Goal: Task Accomplishment & Management: Complete application form

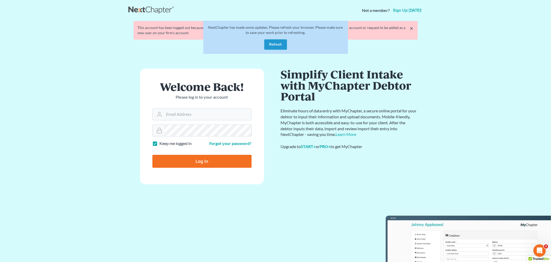
type input "[PERSON_NAME][EMAIL_ADDRESS][DOMAIN_NAME]"
click at [274, 47] on button "Refresh" at bounding box center [275, 44] width 23 height 10
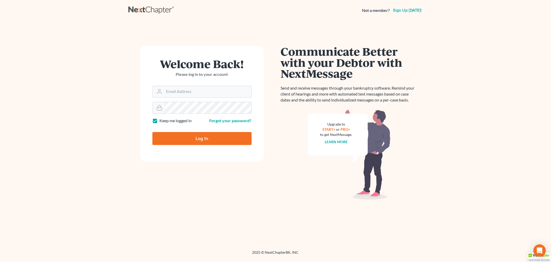
type input "[PERSON_NAME][EMAIL_ADDRESS][DOMAIN_NAME]"
click at [248, 127] on div at bounding box center [205, 142] width 106 height 59
click at [185, 138] on input "Log In" at bounding box center [201, 138] width 99 height 13
type input "Thinking..."
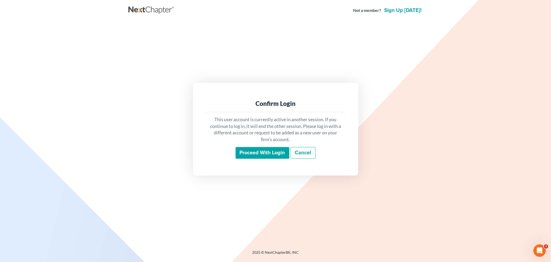
click at [272, 147] on input "Proceed with login" at bounding box center [263, 153] width 54 height 12
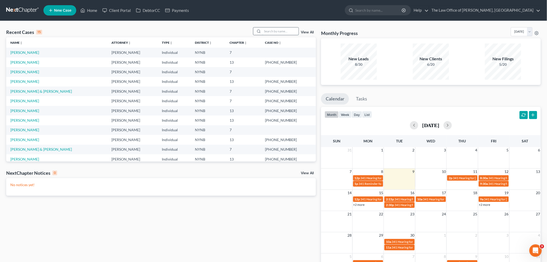
click at [273, 31] on input "search" at bounding box center [280, 30] width 36 height 7
type input "quil"
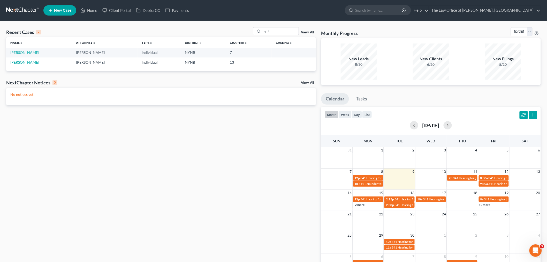
click at [15, 52] on link "Quillinan, Paige" at bounding box center [24, 52] width 29 height 4
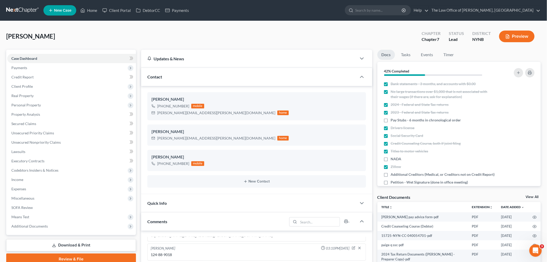
scroll to position [234, 0]
click at [22, 225] on span "Additional Documents" at bounding box center [29, 226] width 36 height 4
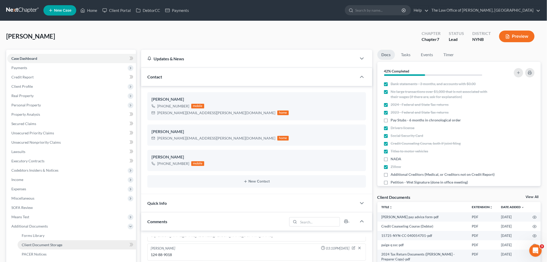
click at [50, 242] on span "Client Document Storage" at bounding box center [42, 244] width 41 height 4
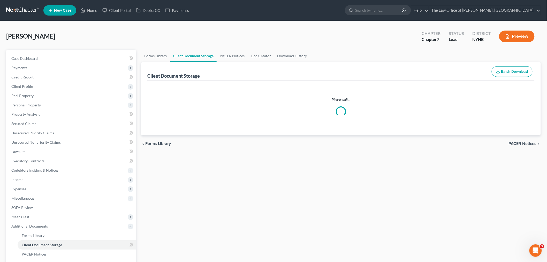
select select "1"
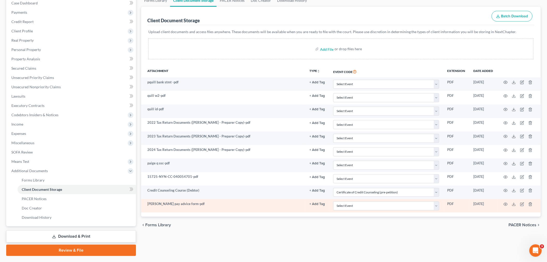
scroll to position [57, 0]
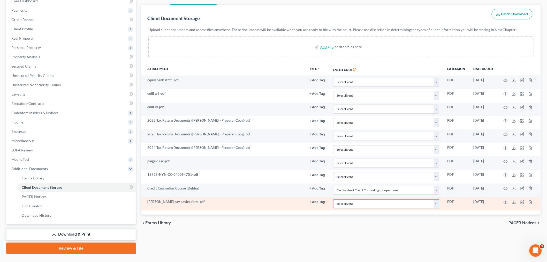
click at [349, 203] on select "Select Event Application to Have the Filing Fee Waived Certificate of Credit Co…" at bounding box center [386, 203] width 106 height 9
select select "5"
click at [333, 199] on select "Select Event Application to Have the Filing Fee Waived Certificate of Credit Co…" at bounding box center [386, 203] width 106 height 9
click at [507, 202] on icon "button" at bounding box center [505, 202] width 4 height 4
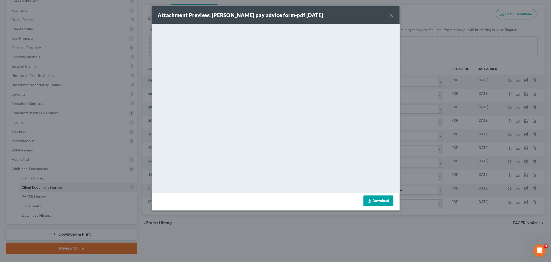
click at [391, 15] on button "×" at bounding box center [392, 15] width 4 height 6
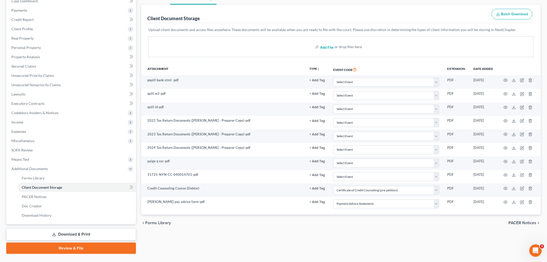
click at [321, 48] on input "file" at bounding box center [326, 46] width 12 height 9
type input "C:\fakepath\pad A.pdf"
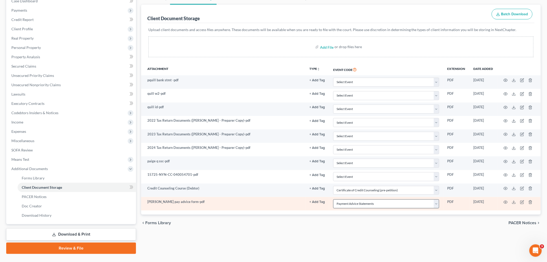
select select "1"
select select "5"
click at [376, 204] on select "Select Event Application to Have the Filing Fee Waived Certificate of Credit Co…" at bounding box center [386, 203] width 106 height 9
click at [358, 206] on select "Select Event Application to Have the Filing Fee Waived Certificate of Credit Co…" at bounding box center [386, 203] width 106 height 9
select select
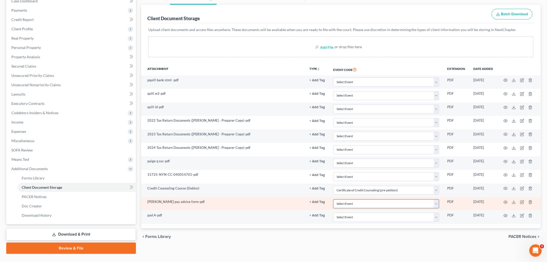
click at [333, 199] on select "Select Event Application to Have the Filing Fee Waived Certificate of Credit Co…" at bounding box center [386, 203] width 106 height 9
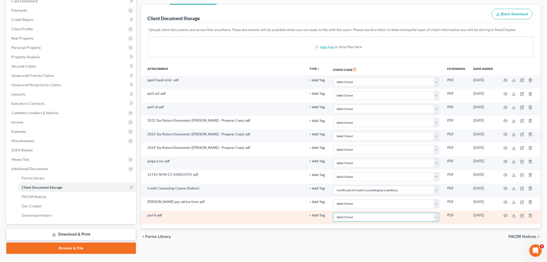
click at [349, 218] on select "Select Event Application to Have the Filing Fee Waived Certificate of Credit Co…" at bounding box center [386, 216] width 106 height 9
select select "5"
click at [333, 213] on select "Select Event Application to Have the Filing Fee Waived Certificate of Credit Co…" at bounding box center [386, 216] width 106 height 9
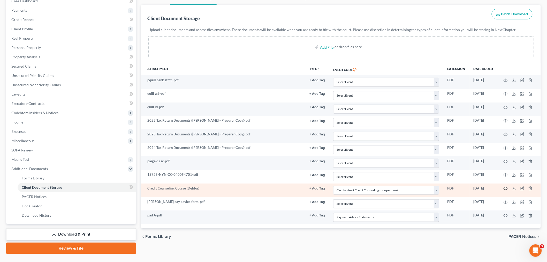
click at [506, 189] on circle "button" at bounding box center [505, 188] width 1 height 1
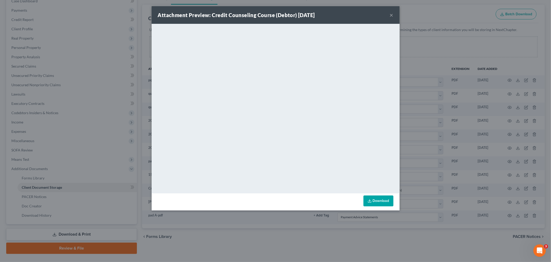
click at [393, 14] on button "×" at bounding box center [392, 15] width 4 height 6
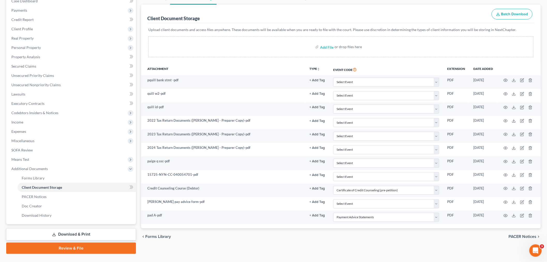
drag, startPoint x: 52, startPoint y: 246, endPoint x: 280, endPoint y: 180, distance: 237.6
click at [52, 246] on link "Review & File" at bounding box center [71, 247] width 130 height 11
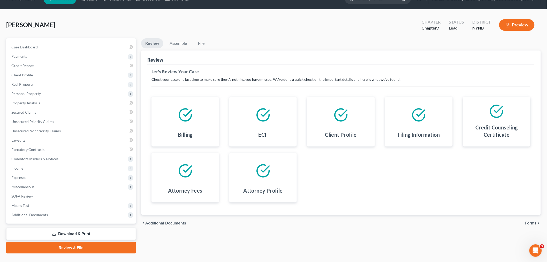
scroll to position [22, 0]
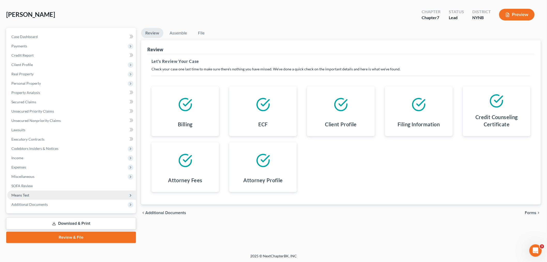
click at [29, 193] on span "Means Test" at bounding box center [20, 195] width 18 height 4
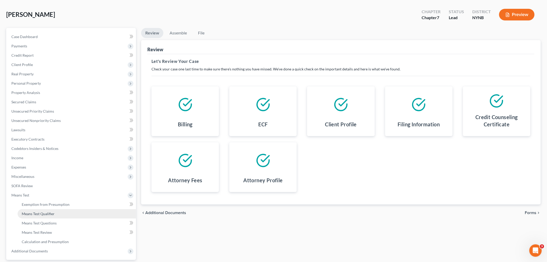
click at [38, 210] on link "Means Test Qualifier" at bounding box center [77, 213] width 118 height 9
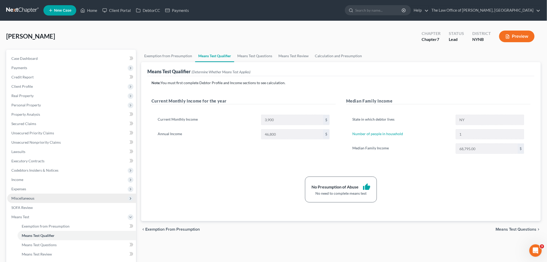
click at [22, 197] on span "Miscellaneous" at bounding box center [22, 198] width 23 height 4
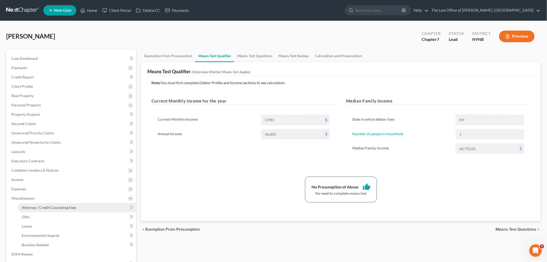
click at [26, 205] on span "Attorney / Credit Counseling Fees" at bounding box center [49, 207] width 55 height 4
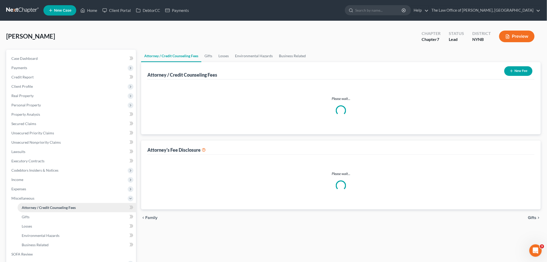
select select "1"
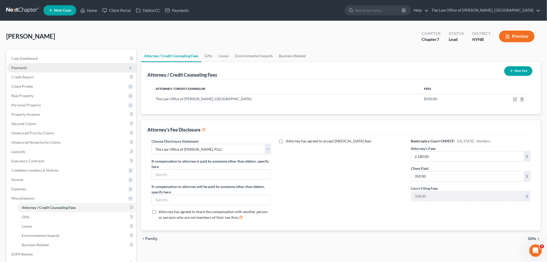
click at [27, 65] on span "Payments" at bounding box center [71, 67] width 129 height 9
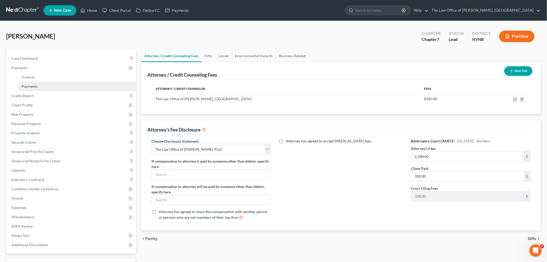
click at [37, 87] on link "Payments" at bounding box center [77, 86] width 118 height 9
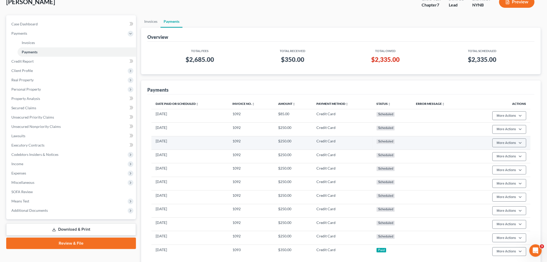
scroll to position [78, 0]
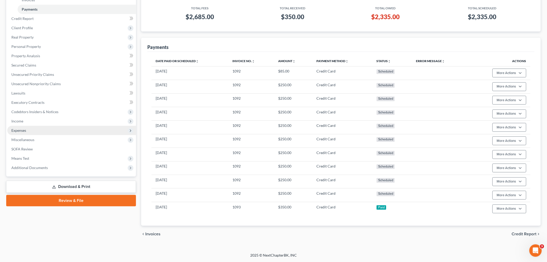
click at [19, 129] on span "Expenses" at bounding box center [18, 130] width 15 height 4
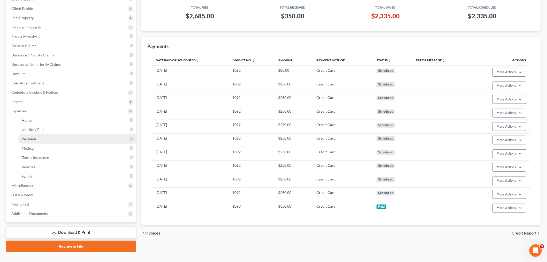
click at [29, 141] on link "Personal" at bounding box center [77, 138] width 118 height 9
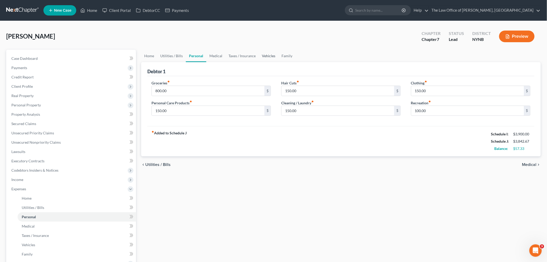
click at [265, 56] on link "Vehicles" at bounding box center [269, 56] width 20 height 12
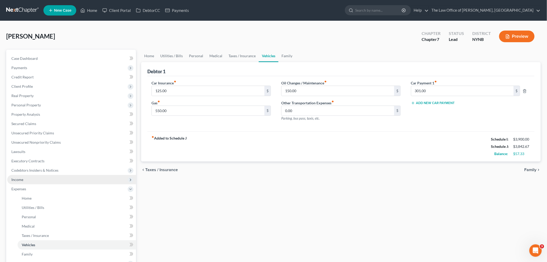
click at [20, 177] on span "Income" at bounding box center [17, 179] width 12 height 4
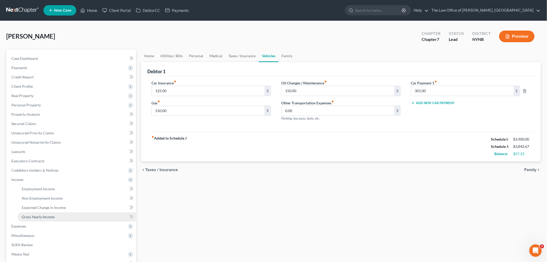
click at [32, 214] on span "Gross Yearly Income" at bounding box center [38, 216] width 33 height 4
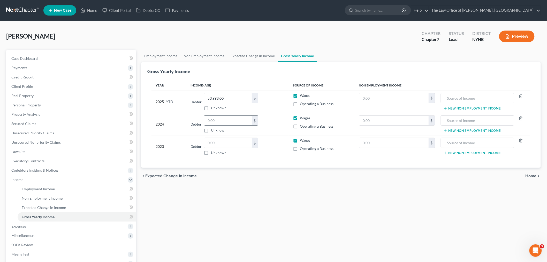
click at [225, 121] on input "text" at bounding box center [228, 121] width 48 height 10
type input "54,458"
type input "0"
click at [210, 142] on input "text" at bounding box center [228, 143] width 48 height 10
type input "50,609"
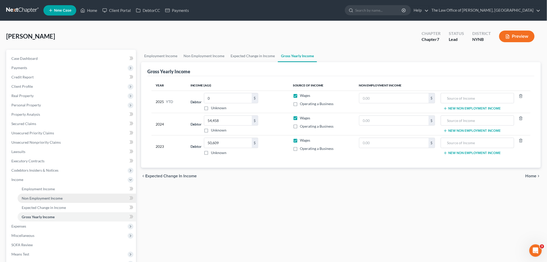
drag, startPoint x: 49, startPoint y: 194, endPoint x: 53, endPoint y: 194, distance: 3.9
click at [49, 194] on link "Non Employment Income" at bounding box center [77, 197] width 118 height 9
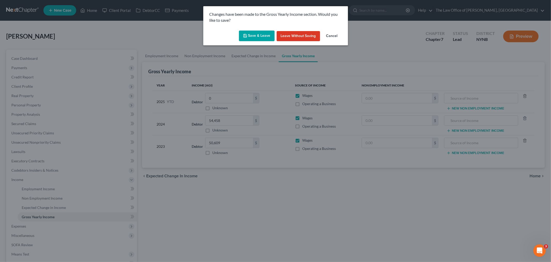
click at [256, 34] on button "Save & Leave" at bounding box center [257, 35] width 36 height 11
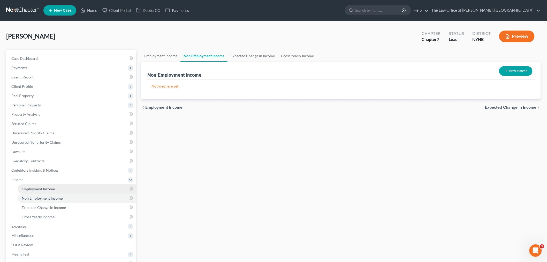
drag, startPoint x: 28, startPoint y: 189, endPoint x: 37, endPoint y: 189, distance: 9.8
click at [28, 189] on span "Employment Income" at bounding box center [38, 188] width 33 height 4
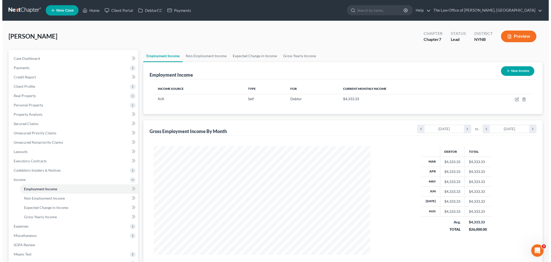
scroll to position [108, 227]
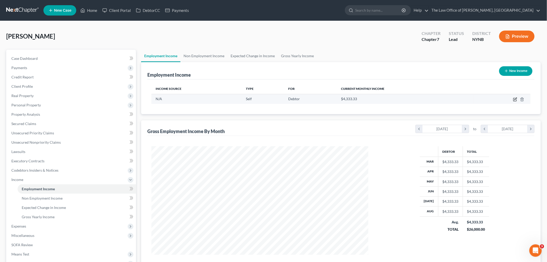
click at [516, 99] on icon "button" at bounding box center [514, 99] width 3 height 3
select select "1"
select select "3"
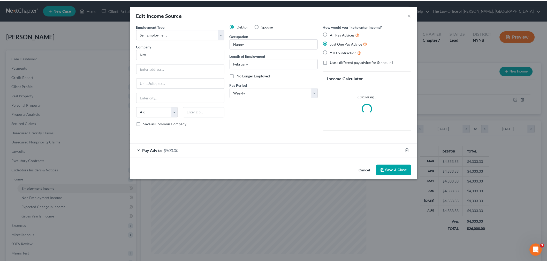
scroll to position [109, 229]
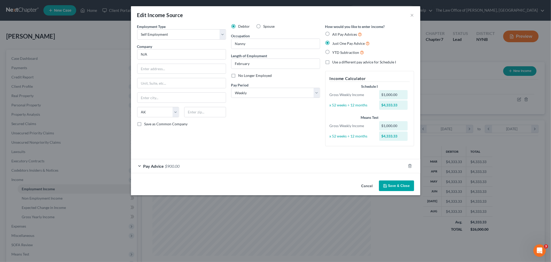
click at [396, 187] on button "Save & Close" at bounding box center [396, 185] width 35 height 11
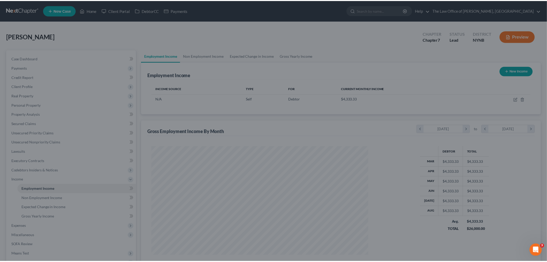
scroll to position [258344, 258225]
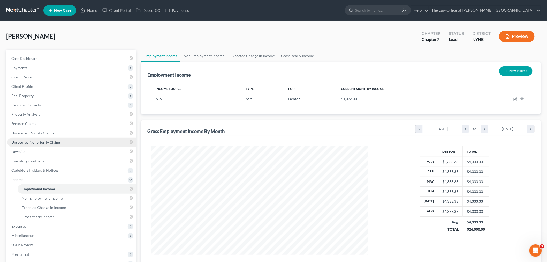
click at [42, 141] on span "Unsecured Nonpriority Claims" at bounding box center [35, 142] width 49 height 4
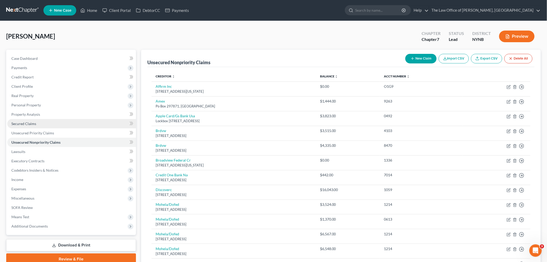
click at [33, 120] on link "Secured Claims" at bounding box center [71, 123] width 129 height 9
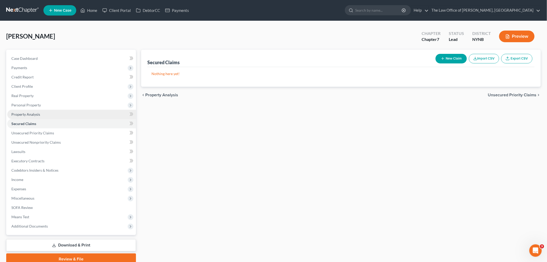
click at [33, 116] on link "Property Analysis" at bounding box center [71, 114] width 129 height 9
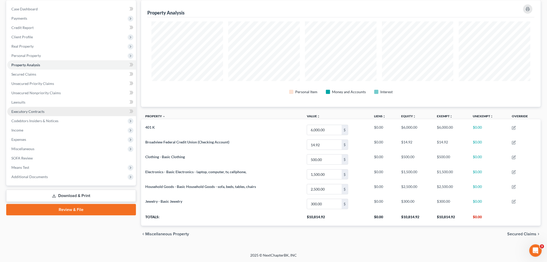
click at [21, 112] on span "Executory Contracts" at bounding box center [27, 111] width 33 height 4
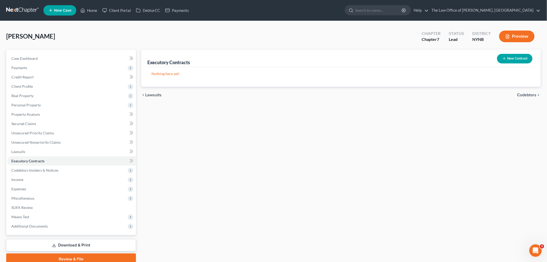
click at [522, 34] on button "Preview" at bounding box center [516, 36] width 35 height 12
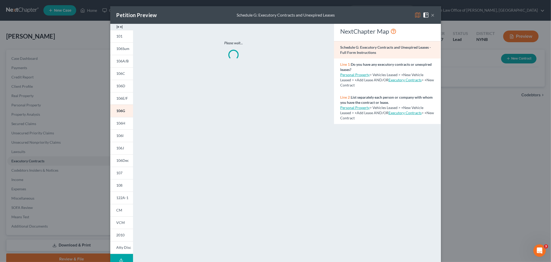
click at [120, 29] on img at bounding box center [120, 27] width 6 height 6
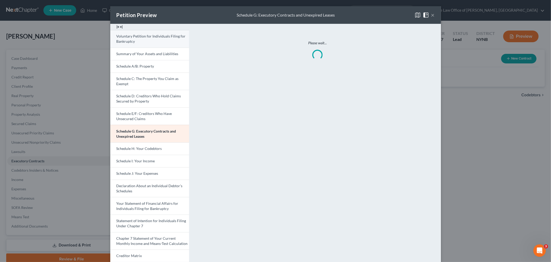
click at [123, 34] on span "Voluntary Petition for Individuals Filing for Bankruptcy" at bounding box center [151, 39] width 69 height 10
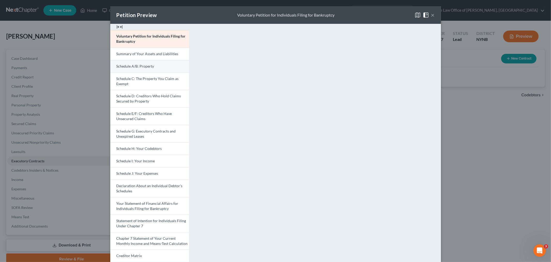
click at [131, 62] on link "Schedule A/B: Property" at bounding box center [149, 66] width 79 height 12
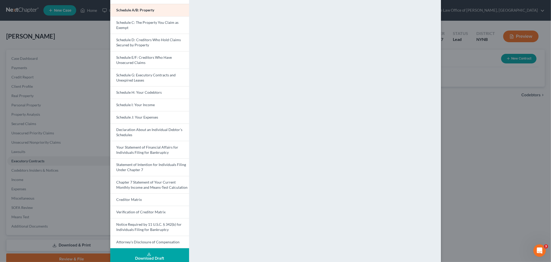
scroll to position [64, 0]
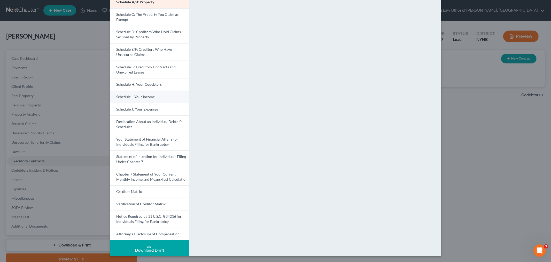
click at [145, 99] on link "Schedule I: Your Income" at bounding box center [149, 96] width 79 height 12
click at [145, 113] on link "Schedule J: Your Expenses" at bounding box center [149, 109] width 79 height 12
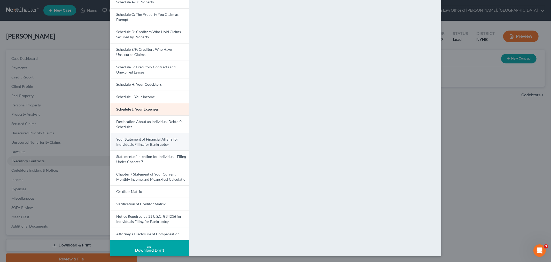
click at [139, 141] on link "Your Statement of Financial Affairs for Individuals Filing for Bankruptcy" at bounding box center [149, 142] width 79 height 18
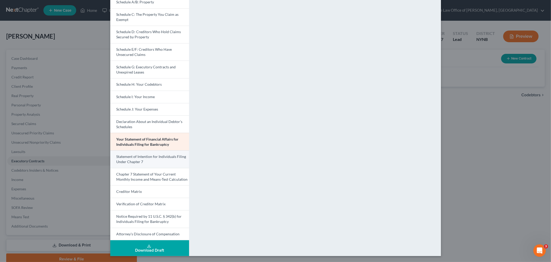
click at [126, 154] on span "Statement of Intention for Individuals Filing Under Chapter 7" at bounding box center [152, 159] width 70 height 10
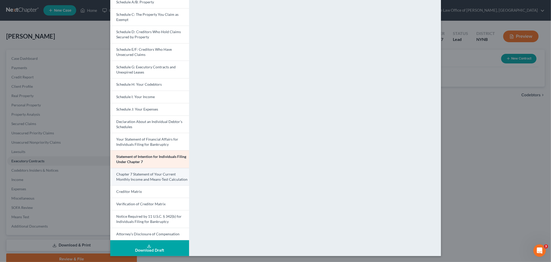
click at [164, 178] on span "Chapter 7 Statement of Your Current Monthly Income and Means-Test Calculation" at bounding box center [152, 177] width 71 height 10
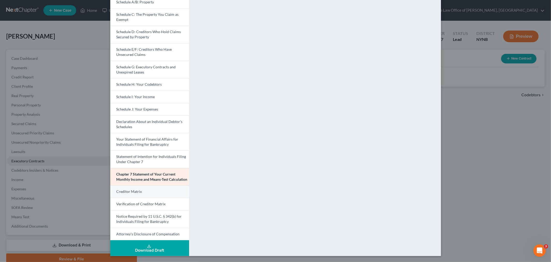
click at [129, 187] on link "Creditor Matrix" at bounding box center [149, 191] width 79 height 12
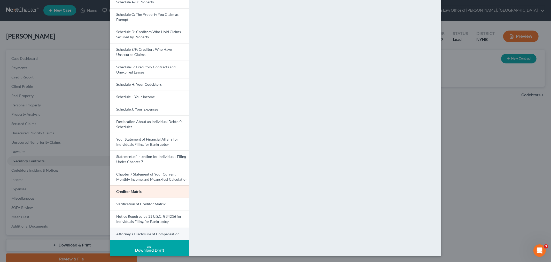
click at [119, 232] on span "Attorney's Disclosure of Compensation" at bounding box center [148, 233] width 63 height 4
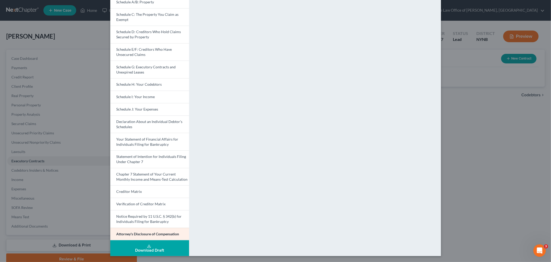
click at [502, 137] on div "Petition Preview Attorney's Disclosure of Compensation × Voluntary Petition for…" at bounding box center [275, 131] width 551 height 262
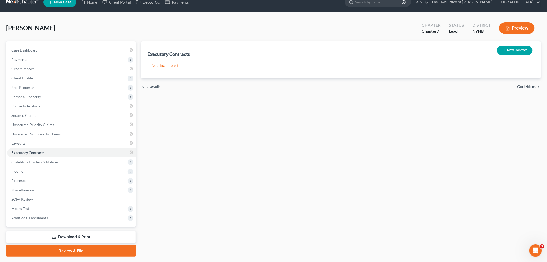
scroll to position [22, 0]
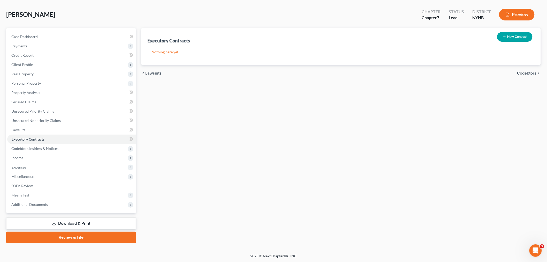
click at [76, 237] on link "Review & File" at bounding box center [71, 236] width 130 height 11
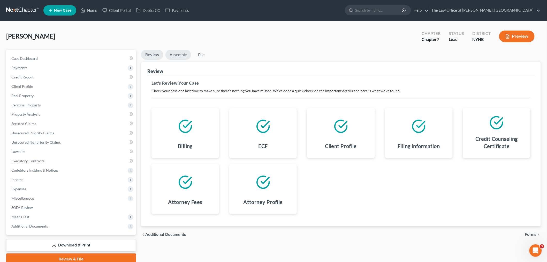
drag, startPoint x: 171, startPoint y: 55, endPoint x: 176, endPoint y: 55, distance: 4.9
click at [171, 55] on link "Assemble" at bounding box center [178, 55] width 26 height 10
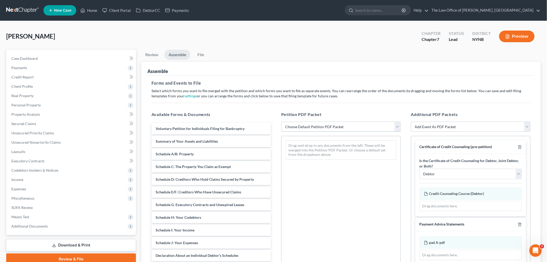
drag, startPoint x: 332, startPoint y: 125, endPoint x: 330, endPoint y: 128, distance: 3.4
click at [332, 125] on select "Choose Default Petition PDF Packet Complete Bankruptcy Petition (all forms and …" at bounding box center [340, 126] width 119 height 10
select select "0"
click at [281, 121] on select "Choose Default Petition PDF Packet Complete Bankruptcy Petition (all forms and …" at bounding box center [340, 126] width 119 height 10
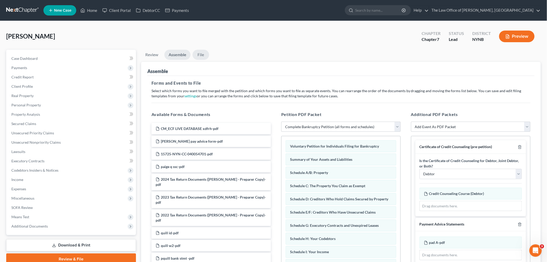
click at [202, 56] on link "File" at bounding box center [201, 55] width 17 height 10
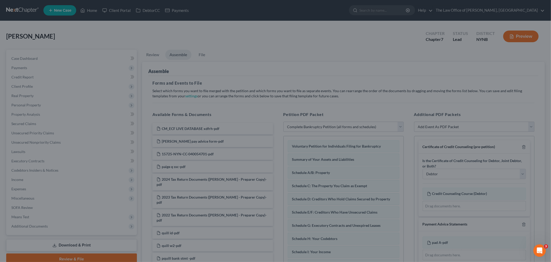
click at [347, 98] on div "Ready to File Your Case? Please make sure your packet is properly assembled bef…" at bounding box center [275, 131] width 551 height 262
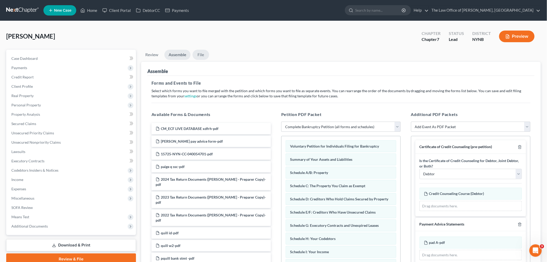
click at [203, 57] on link "File" at bounding box center [201, 55] width 17 height 10
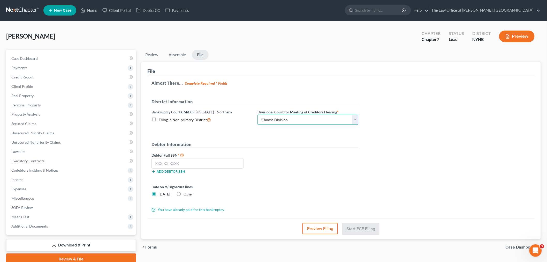
drag, startPoint x: 298, startPoint y: 118, endPoint x: 296, endPoint y: 120, distance: 3.2
click at [298, 118] on select "Choose Division Albany Poughkeepsie Syracuse Utica" at bounding box center [307, 119] width 101 height 10
select select "0"
click at [257, 114] on select "Choose Division Albany Poughkeepsie Syracuse Utica" at bounding box center [307, 119] width 101 height 10
click at [166, 163] on input "text" at bounding box center [197, 163] width 92 height 10
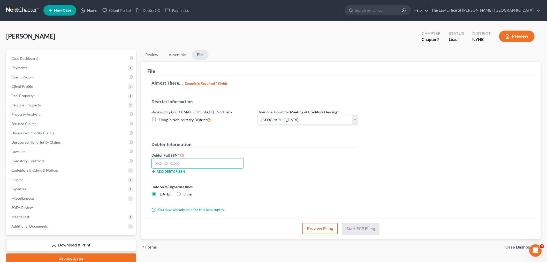
paste input "124-88-9018"
type input "124-88-9018"
click at [370, 231] on button "Start ECF Filing" at bounding box center [360, 228] width 37 height 11
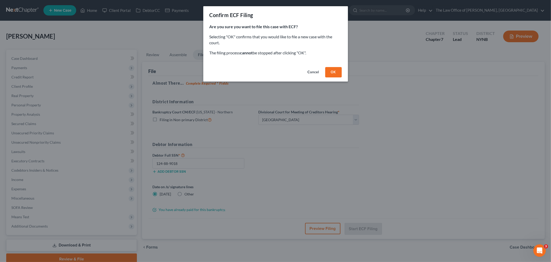
click at [339, 71] on button "OK" at bounding box center [333, 72] width 17 height 10
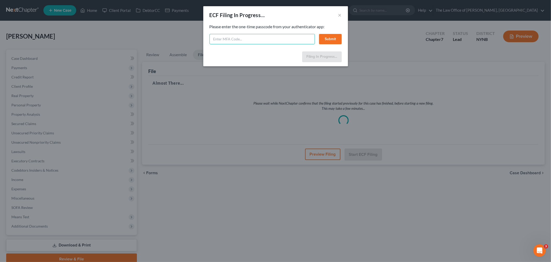
click at [255, 41] on input "text" at bounding box center [262, 39] width 105 height 10
type input "422370"
click at [327, 43] on button "Submit" at bounding box center [330, 39] width 23 height 10
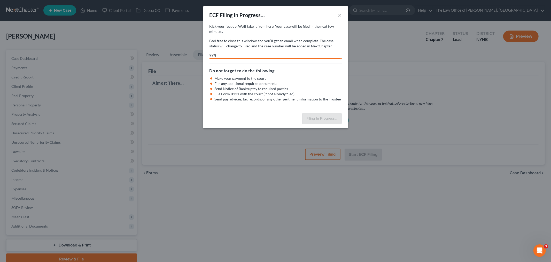
select select "0"
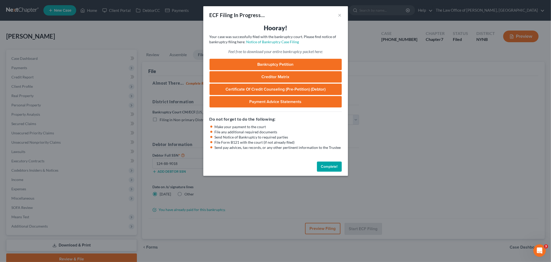
drag, startPoint x: 327, startPoint y: 167, endPoint x: 391, endPoint y: 109, distance: 86.6
click at [327, 167] on button "Complete!" at bounding box center [329, 166] width 25 height 10
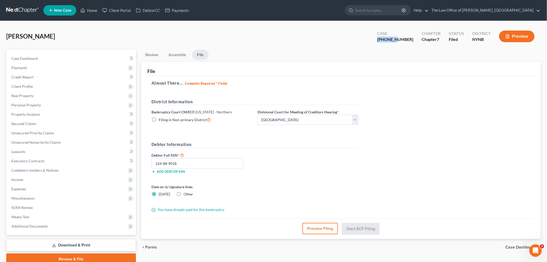
drag, startPoint x: 410, startPoint y: 39, endPoint x: 391, endPoint y: 40, distance: 18.4
click at [391, 40] on div "Case 25-11036-1" at bounding box center [395, 36] width 44 height 15
copy div "25-11036"
click at [89, 10] on link "Home" at bounding box center [89, 10] width 22 height 9
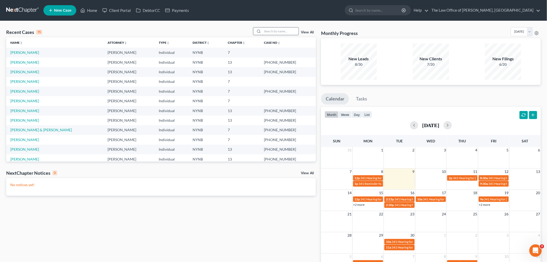
click at [270, 33] on input "search" at bounding box center [280, 30] width 36 height 7
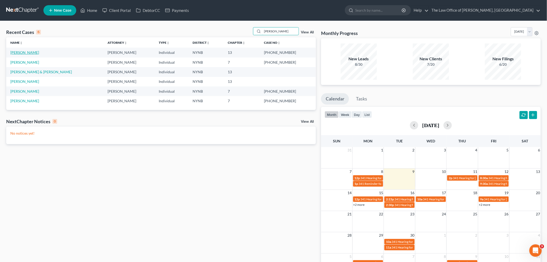
type input "fretto"
click at [34, 53] on link "Fretto, Stephanie" at bounding box center [24, 52] width 29 height 4
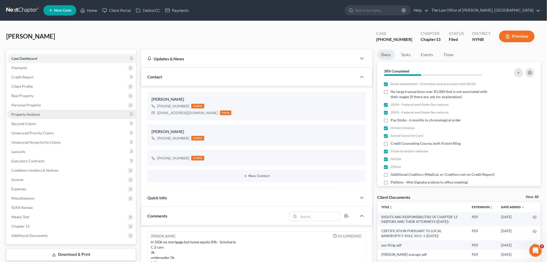
scroll to position [50, 0]
click at [35, 117] on link "Property Analysis" at bounding box center [71, 114] width 129 height 9
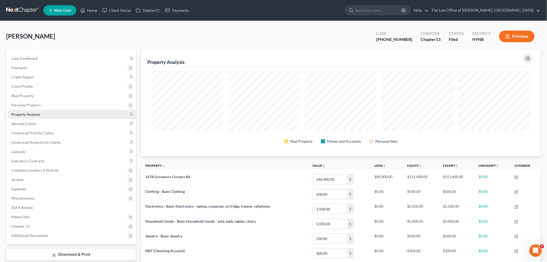
scroll to position [106, 400]
click at [21, 98] on span "Real Property" at bounding box center [71, 95] width 129 height 9
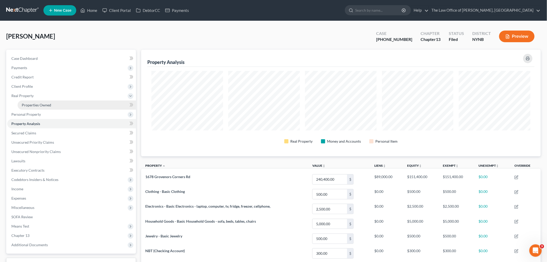
click at [34, 103] on span "Properties Owned" at bounding box center [36, 105] width 29 height 4
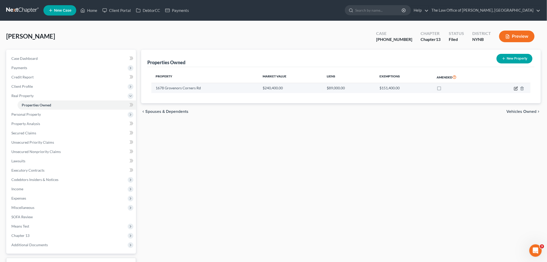
click at [516, 87] on icon "button" at bounding box center [516, 88] width 4 height 4
select select "35"
select select "46"
select select "2"
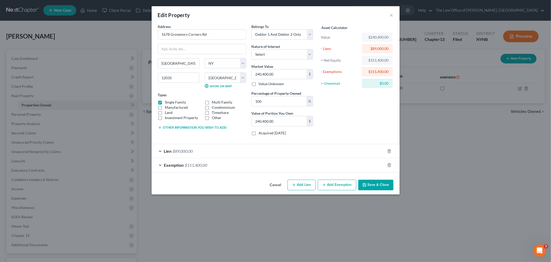
click at [340, 166] on div "Exemption $151,400.00" at bounding box center [269, 165] width 234 height 14
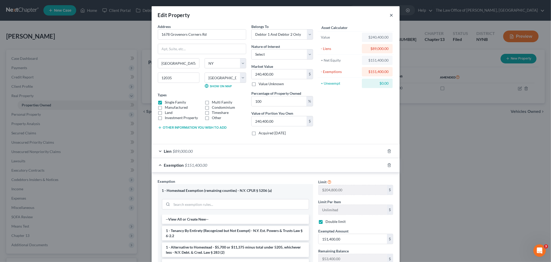
click at [390, 14] on button "×" at bounding box center [392, 15] width 4 height 6
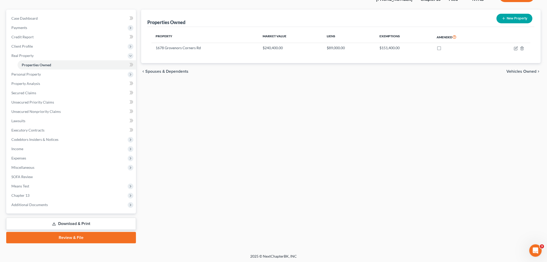
scroll to position [40, 0]
click at [30, 201] on span "Additional Documents" at bounding box center [71, 204] width 129 height 9
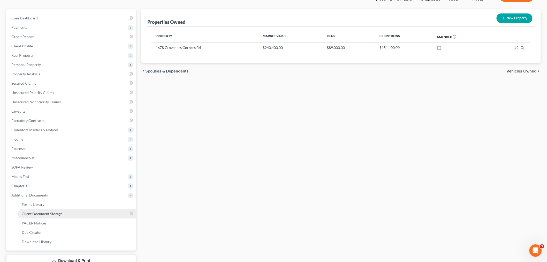
click at [44, 213] on span "Client Document Storage" at bounding box center [42, 213] width 41 height 4
select select "1"
select select "5"
select select "2"
select select "6"
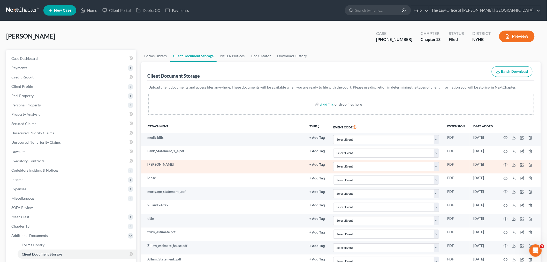
scroll to position [143, 0]
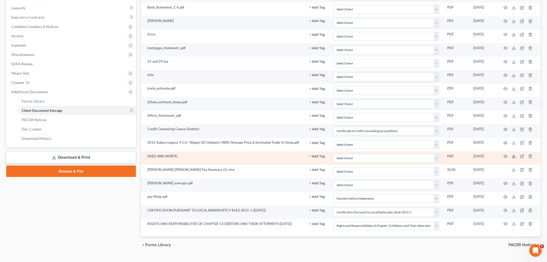
click at [513, 156] on polyline at bounding box center [514, 156] width 2 height 1
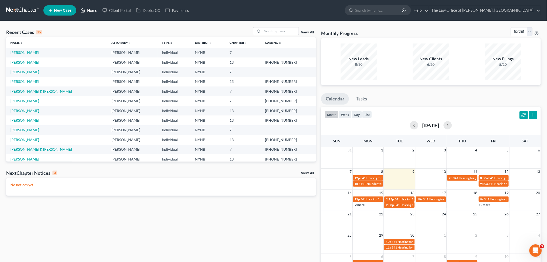
click at [91, 11] on link "Home" at bounding box center [89, 10] width 22 height 9
click at [15, 73] on link "[PERSON_NAME]" at bounding box center [24, 72] width 29 height 4
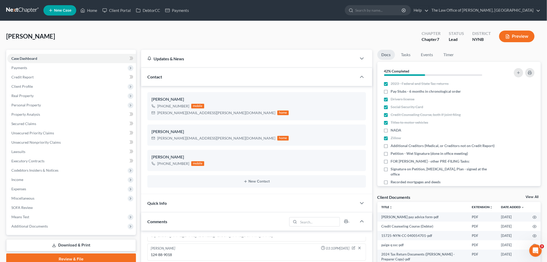
scroll to position [115, 0]
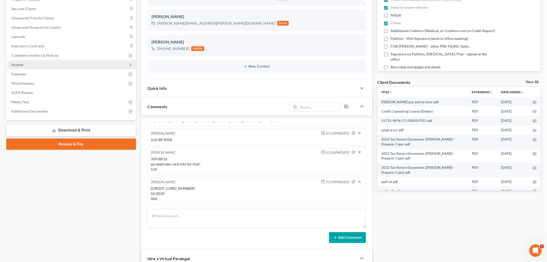
drag, startPoint x: 22, startPoint y: 64, endPoint x: 26, endPoint y: 64, distance: 4.1
click at [22, 64] on span "Income" at bounding box center [17, 64] width 12 height 4
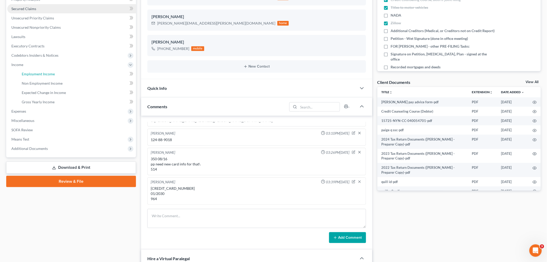
drag, startPoint x: 50, startPoint y: 72, endPoint x: 85, endPoint y: 68, distance: 35.9
click at [50, 72] on span "Employment Income" at bounding box center [38, 74] width 33 height 4
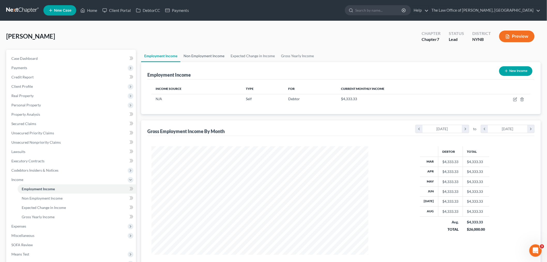
click at [215, 57] on link "Non Employment Income" at bounding box center [203, 56] width 47 height 12
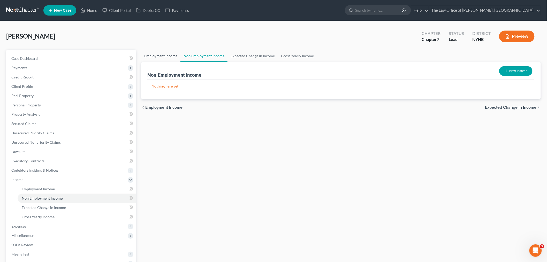
click at [154, 56] on link "Employment Income" at bounding box center [160, 56] width 39 height 12
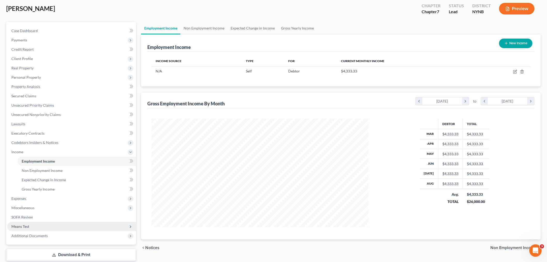
scroll to position [59, 0]
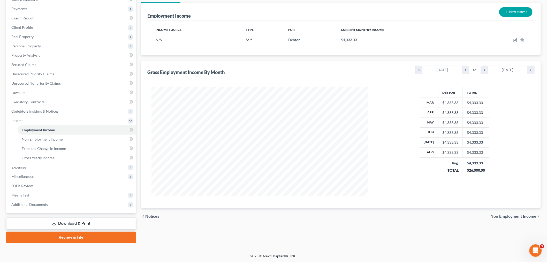
click at [36, 209] on div "Case Dashboard Payments Invoices Payments Payments Credit Report Client Profile…" at bounding box center [71, 102] width 130 height 222
click at [36, 206] on span "Additional Documents" at bounding box center [71, 204] width 129 height 9
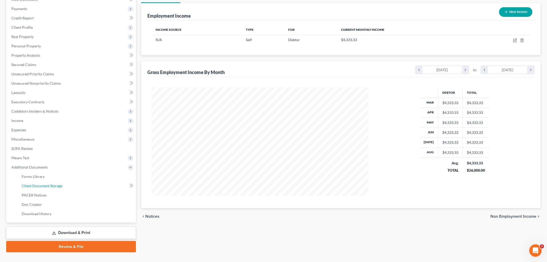
drag, startPoint x: 51, startPoint y: 185, endPoint x: 140, endPoint y: 193, distance: 89.3
click at [51, 184] on span "Client Document Storage" at bounding box center [42, 185] width 41 height 4
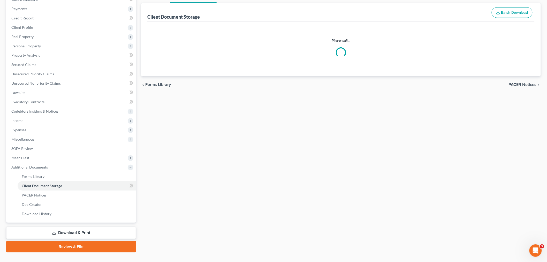
select select "1"
select select "5"
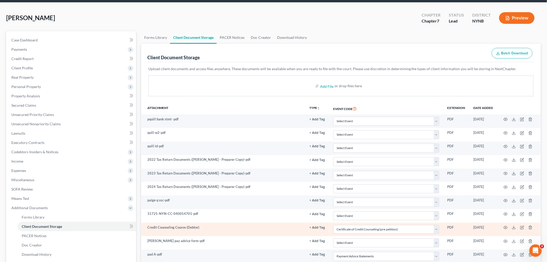
scroll to position [57, 0]
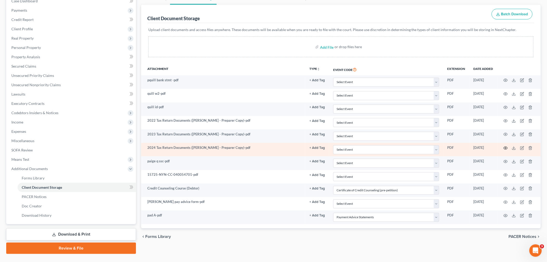
click at [505, 146] on icon "button" at bounding box center [505, 148] width 4 height 4
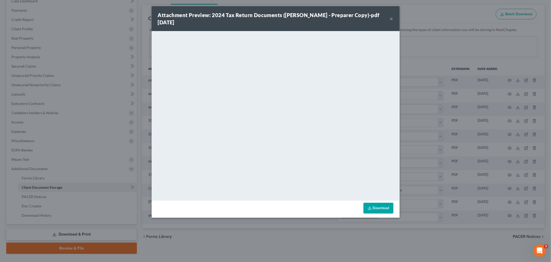
click at [391, 18] on button "×" at bounding box center [392, 19] width 4 height 6
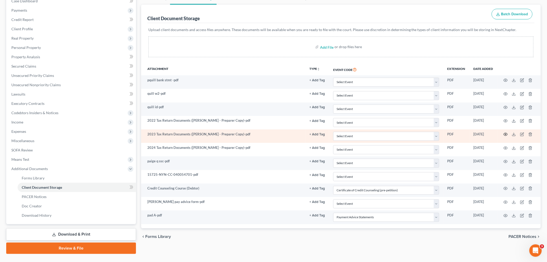
click at [505, 135] on icon "button" at bounding box center [505, 134] width 4 height 4
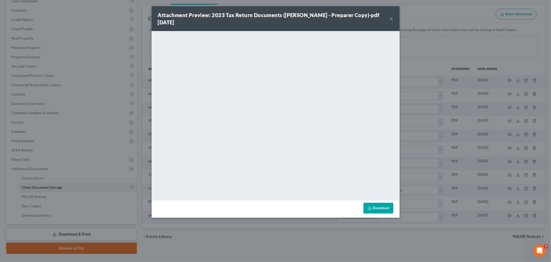
click at [391, 18] on button "×" at bounding box center [392, 19] width 4 height 6
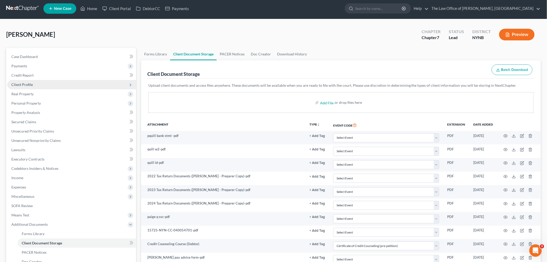
scroll to position [0, 0]
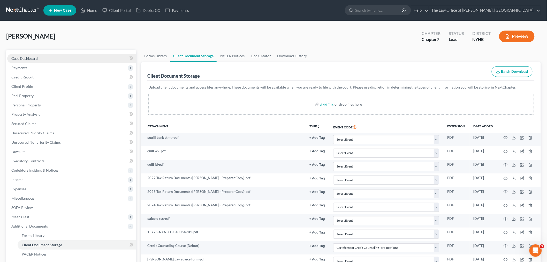
click at [23, 58] on span "Case Dashboard" at bounding box center [24, 58] width 26 height 4
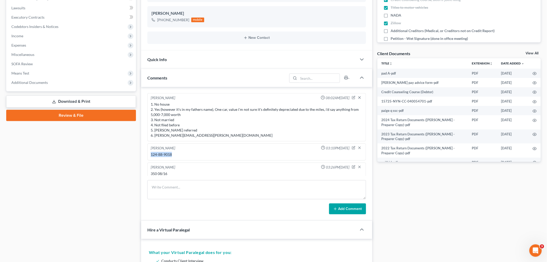
drag, startPoint x: 174, startPoint y: 155, endPoint x: 145, endPoint y: 154, distance: 29.2
click at [145, 154] on div "Christiaan VanNiekerk 08:02AM, 07/19/2025 1. No house 2. Yes (however it's in m…" at bounding box center [256, 154] width 231 height 134
copy div "124-88-9018"
drag, startPoint x: 27, startPoint y: 78, endPoint x: 31, endPoint y: 78, distance: 3.9
click at [27, 78] on span "Additional Documents" at bounding box center [71, 82] width 129 height 9
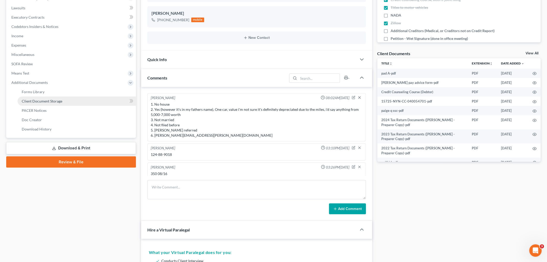
click at [49, 100] on span "Client Document Storage" at bounding box center [42, 101] width 41 height 4
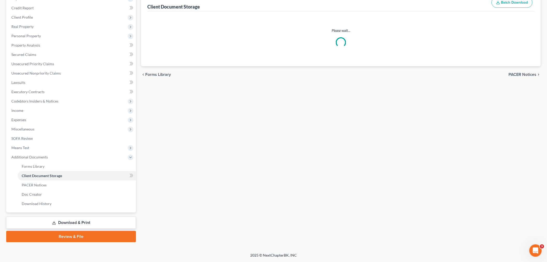
scroll to position [68, 0]
select select "1"
select select "5"
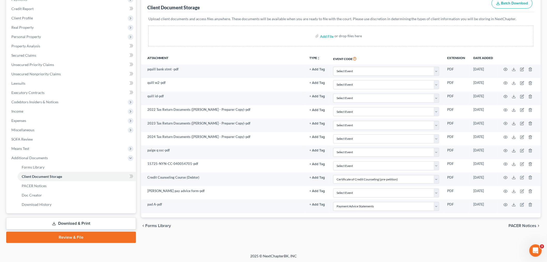
scroll to position [0, 0]
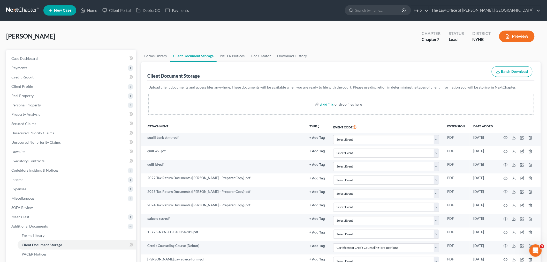
click at [321, 101] on input "file" at bounding box center [326, 104] width 12 height 9
type input "C:\fakepath\CM_ECF LIVE DATABASE xdfrh.pdf"
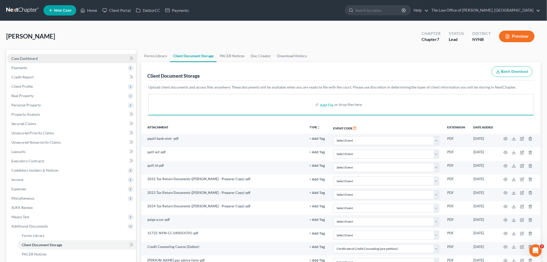
click at [58, 59] on link "Case Dashboard" at bounding box center [71, 58] width 129 height 9
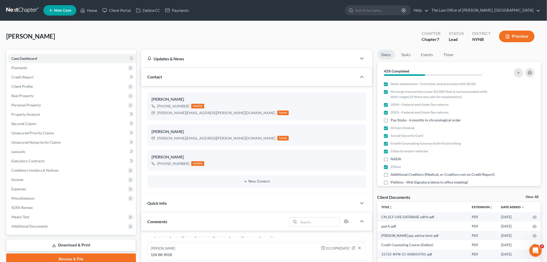
scroll to position [234, 0]
click at [391, 118] on label "Pay Stubs - 6 months in chronological order" at bounding box center [426, 119] width 70 height 5
click at [393, 118] on input "Pay Stubs - 6 months in chronological order" at bounding box center [394, 118] width 3 height 3
checkbox input "true"
click at [409, 59] on link "Tasks" at bounding box center [406, 55] width 18 height 10
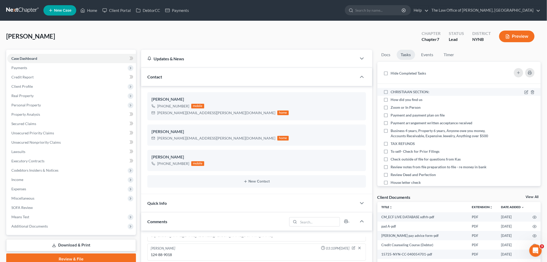
click at [381, 90] on div "CHRISTIAAN SECTION:" at bounding box center [439, 91] width 117 height 5
drag, startPoint x: 384, startPoint y: 92, endPoint x: 390, endPoint y: 92, distance: 5.4
click at [391, 92] on label "CHRISTIAAN SECTION:" at bounding box center [412, 91] width 43 height 5
click at [393, 92] on input "CHRISTIAAN SECTION:" at bounding box center [394, 90] width 3 height 3
checkbox input "true"
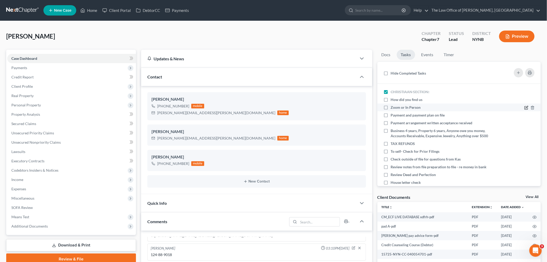
click at [524, 108] on icon at bounding box center [526, 107] width 4 height 4
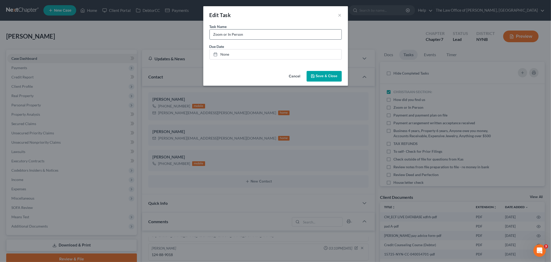
click at [260, 35] on input "Zoom or In Person" at bounding box center [276, 34] width 132 height 10
type input "Zoom or In Person - in person SO"
click at [323, 77] on span "Save & Close" at bounding box center [327, 76] width 22 height 4
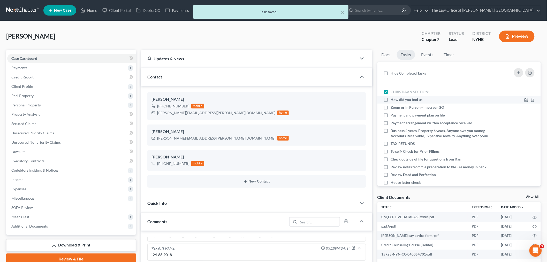
click at [391, 98] on label "How did you find us" at bounding box center [409, 99] width 36 height 5
click at [393, 98] on input "How did you find us" at bounding box center [394, 98] width 3 height 3
checkbox input "true"
click at [391, 105] on label "Zoom or In Person - in person SO" at bounding box center [420, 107] width 58 height 5
click at [393, 105] on input "Zoom or In Person - in person SO" at bounding box center [394, 106] width 3 height 3
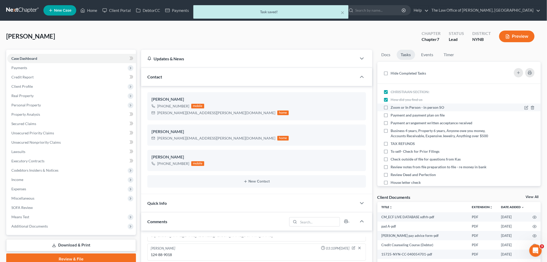
checkbox input "true"
click at [391, 115] on label "Payment and payment plan on file" at bounding box center [420, 114] width 58 height 5
click at [393, 115] on input "Payment and payment plan on file" at bounding box center [394, 113] width 3 height 3
checkbox input "true"
click at [391, 123] on label "Payment arrangement written acceptance received" at bounding box center [434, 122] width 86 height 5
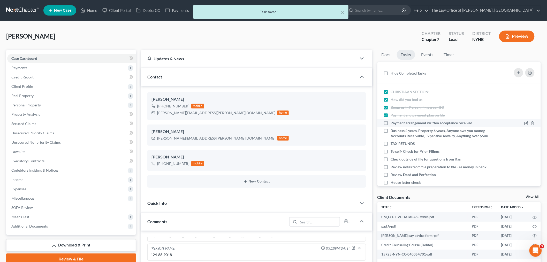
click at [393, 123] on input "Payment arrangement written acceptance received" at bounding box center [394, 121] width 3 height 3
checkbox input "true"
click at [391, 130] on label "Business 4 years, Property 6 years, Anyone owe you money, Accounts Receivable, …" at bounding box center [440, 133] width 98 height 10
click at [393, 130] on input "Business 4 years, Property 6 years, Anyone owe you money, Accounts Receivable, …" at bounding box center [394, 129] width 3 height 3
checkbox input "true"
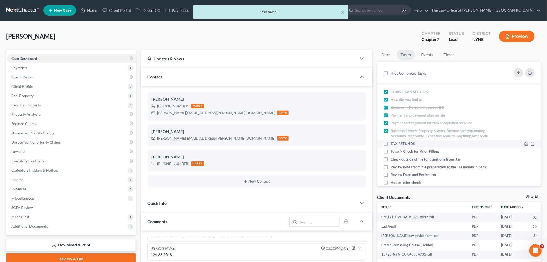
click at [391, 146] on label "TAX REFUNDS" at bounding box center [405, 143] width 28 height 5
click at [393, 144] on input "TAX REFUNDS" at bounding box center [394, 142] width 3 height 3
checkbox input "true"
click at [391, 154] on label "To self- Check for Prior Filings" at bounding box center [417, 151] width 53 height 5
click at [393, 152] on input "To self- Check for Prior Filings" at bounding box center [394, 150] width 3 height 3
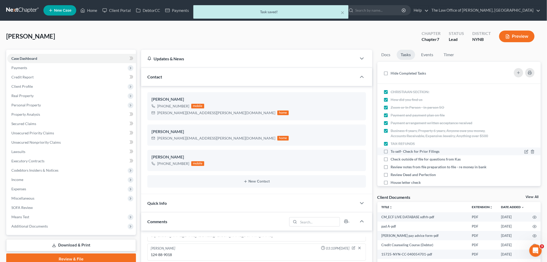
checkbox input "true"
click at [391, 162] on label "Check outside of file for questions from Kas" at bounding box center [428, 158] width 74 height 5
click at [393, 160] on input "Check outside of file for questions from Kas" at bounding box center [394, 157] width 3 height 3
checkbox input "true"
click at [391, 169] on label "Review notes from file preparation to file - re money in bank" at bounding box center [440, 166] width 98 height 5
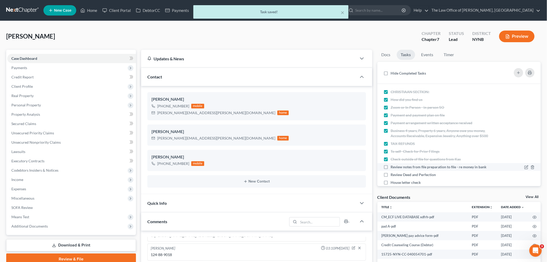
click at [393, 167] on input "Review notes from file preparation to file - re money in bank" at bounding box center [394, 165] width 3 height 3
checkbox input "true"
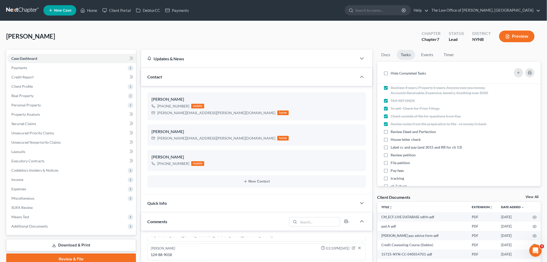
scroll to position [86, 0]
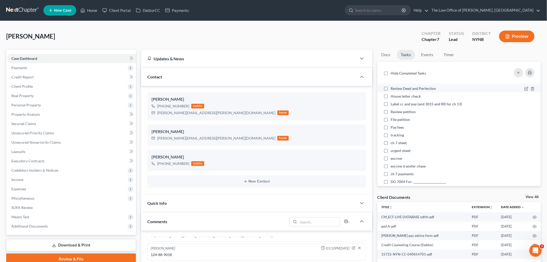
click at [391, 91] on label "Review Deed and Perfection" at bounding box center [415, 88] width 49 height 5
click at [393, 89] on input "Review Deed and Perfection" at bounding box center [394, 87] width 3 height 3
checkbox input "true"
click at [391, 99] on label "House letter check" at bounding box center [408, 96] width 34 height 5
click at [393, 97] on input "House letter check" at bounding box center [394, 95] width 3 height 3
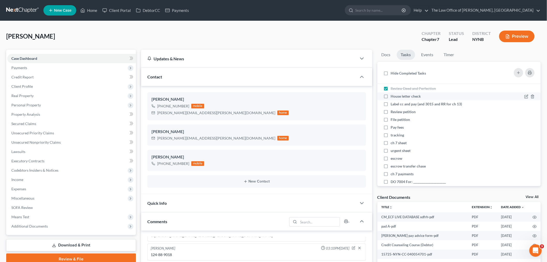
checkbox input "true"
click at [391, 106] on label "Label cc and pay (and 3015 and RR for ch 13)" at bounding box center [428, 103] width 75 height 5
click at [393, 105] on input "Label cc and pay (and 3015 and RR for ch 13)" at bounding box center [394, 102] width 3 height 3
checkbox input "true"
click at [391, 114] on label "Review petition" at bounding box center [405, 111] width 29 height 5
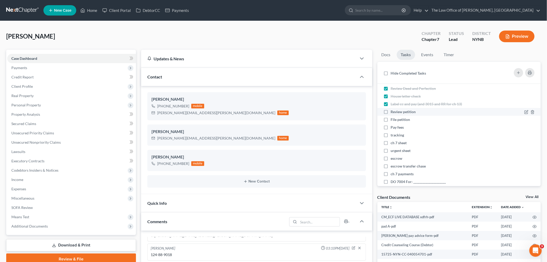
click at [393, 112] on input "Review petition" at bounding box center [394, 110] width 3 height 3
checkbox input "true"
click at [391, 122] on label "File petition" at bounding box center [403, 119] width 24 height 5
click at [393, 120] on input "File petition" at bounding box center [394, 118] width 3 height 3
checkbox input "true"
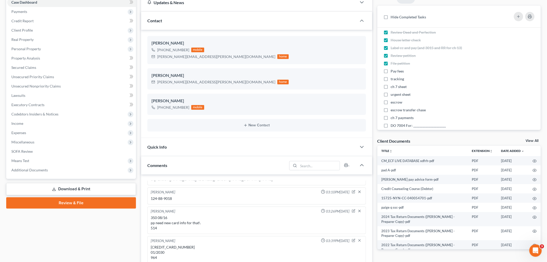
scroll to position [143, 0]
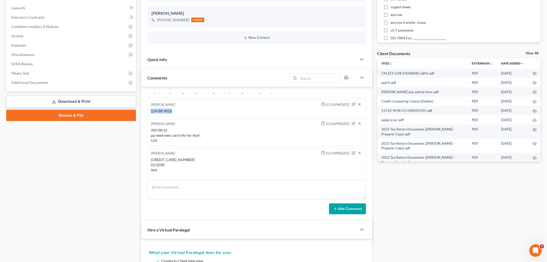
drag, startPoint x: 181, startPoint y: 112, endPoint x: 150, endPoint y: 110, distance: 30.6
click at [151, 110] on div "124-88-9018" at bounding box center [257, 110] width 212 height 5
copy div "124-88-9018"
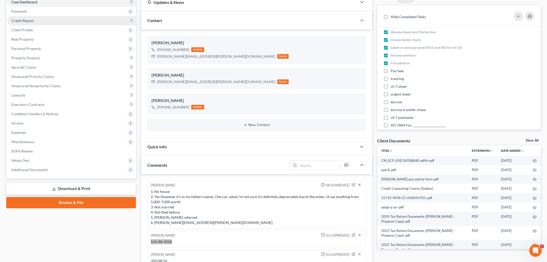
scroll to position [0, 0]
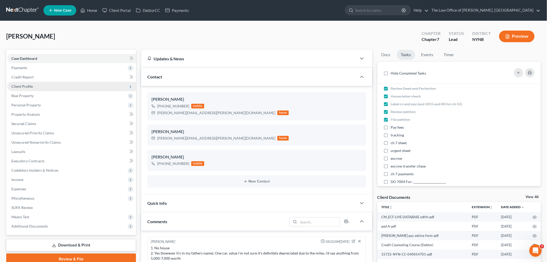
click at [34, 83] on span "Client Profile" at bounding box center [71, 86] width 129 height 9
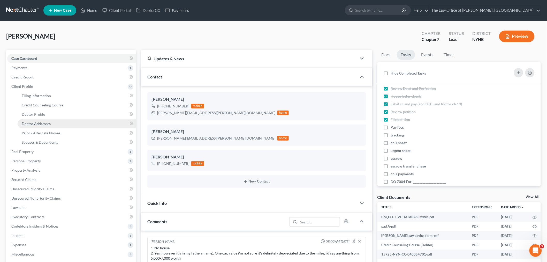
click at [41, 125] on span "Debtor Addresses" at bounding box center [36, 123] width 29 height 4
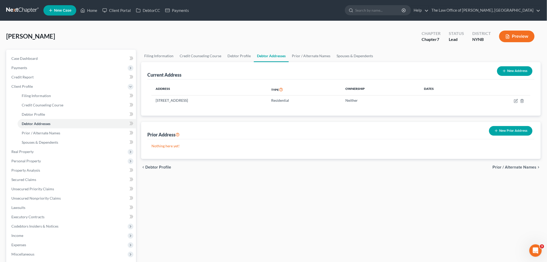
drag, startPoint x: 52, startPoint y: 38, endPoint x: 1, endPoint y: 34, distance: 51.9
click at [1, 34] on div "Quillinan, Paige Upgraded Chapter Chapter 7 Status Lead District NYNB Preview P…" at bounding box center [273, 176] width 547 height 310
copy span "Quillinan, Paige"
click at [17, 67] on span "Payments" at bounding box center [19, 67] width 16 height 4
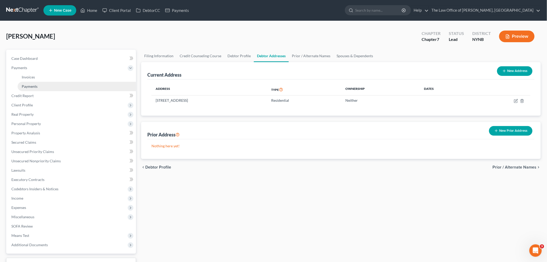
click at [33, 88] on link "Payments" at bounding box center [77, 86] width 118 height 9
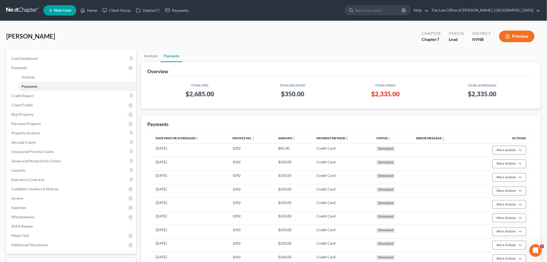
drag, startPoint x: 55, startPoint y: 37, endPoint x: 0, endPoint y: 25, distance: 55.7
click at [0, 25] on div "Quillinan, Paige Upgraded Chapter Chapter 7 Status Lead District NYNB Preview P…" at bounding box center [273, 175] width 547 height 308
copy span "Quillinan, Paige"
click at [92, 13] on link "Home" at bounding box center [89, 10] width 22 height 9
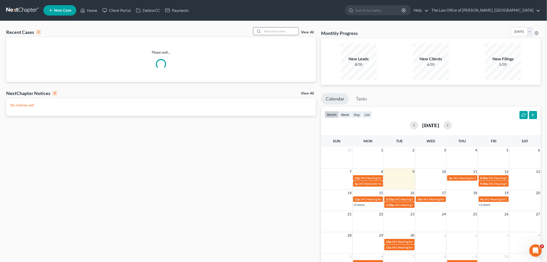
click at [273, 33] on input "search" at bounding box center [280, 30] width 36 height 7
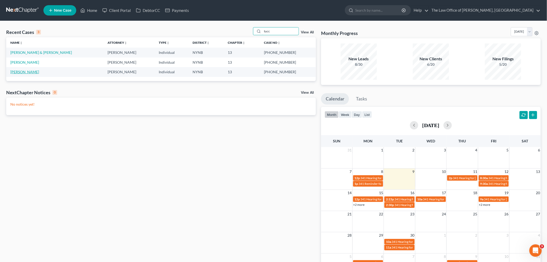
type input "tucc"
click at [22, 70] on link "Tucceri, Robert" at bounding box center [24, 72] width 29 height 4
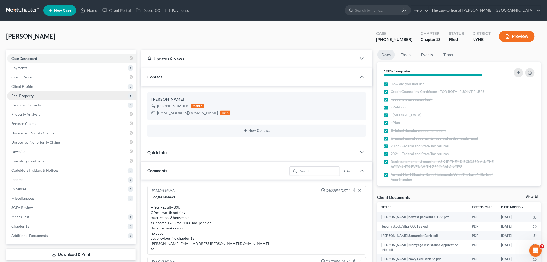
scroll to position [24, 0]
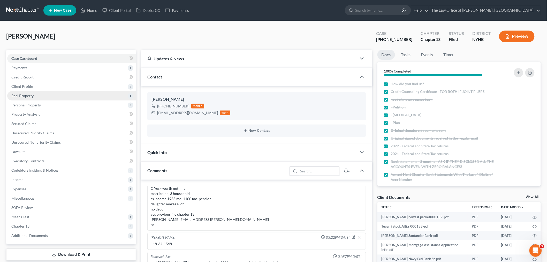
click at [14, 95] on span "Real Property" at bounding box center [22, 95] width 22 height 4
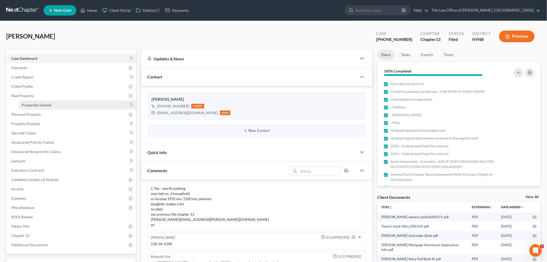
click at [35, 105] on span "Properties Owned" at bounding box center [36, 105] width 29 height 4
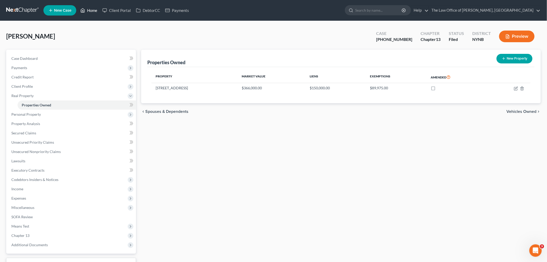
click at [90, 8] on link "Home" at bounding box center [89, 10] width 22 height 9
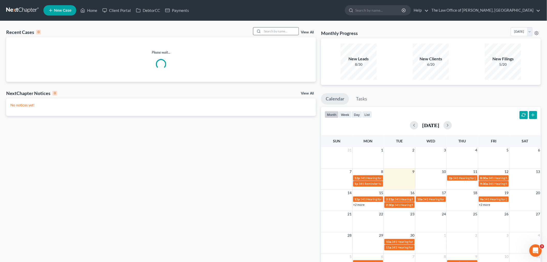
click at [275, 31] on input "search" at bounding box center [280, 30] width 36 height 7
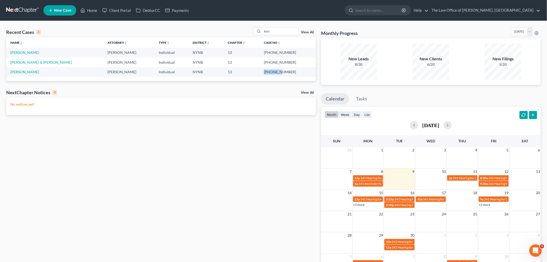
drag, startPoint x: 290, startPoint y: 71, endPoint x: 274, endPoint y: 71, distance: 15.5
click at [274, 71] on td "25-10408-1" at bounding box center [288, 72] width 56 height 10
copy td "25-10408"
drag, startPoint x: 280, startPoint y: 32, endPoint x: 258, endPoint y: 30, distance: 22.5
click at [258, 30] on div "tucc" at bounding box center [276, 31] width 46 height 8
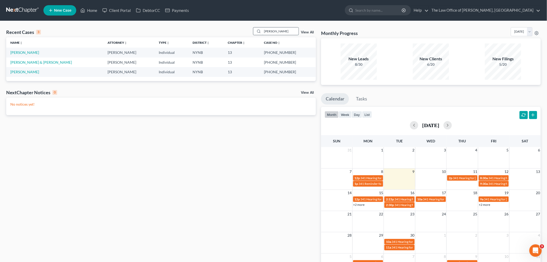
type input "francis"
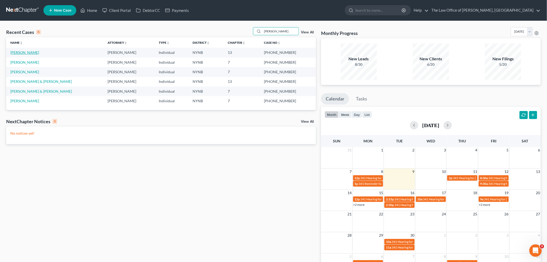
click at [25, 52] on link "Francis, Robert" at bounding box center [24, 52] width 29 height 4
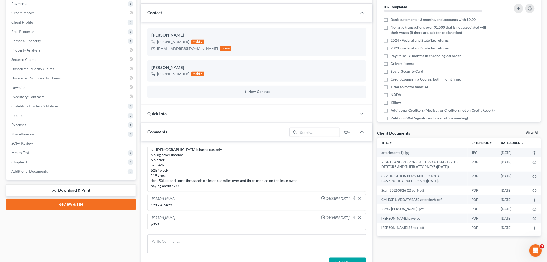
scroll to position [115, 0]
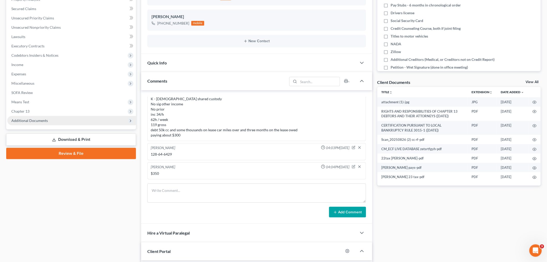
click at [28, 120] on span "Additional Documents" at bounding box center [29, 120] width 36 height 4
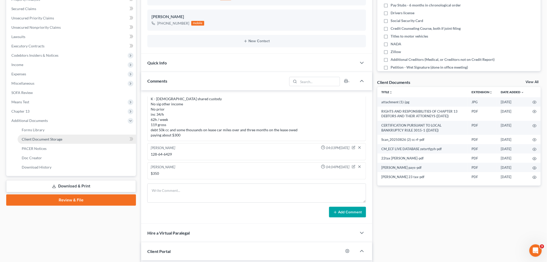
click at [47, 135] on link "Client Document Storage" at bounding box center [77, 138] width 118 height 9
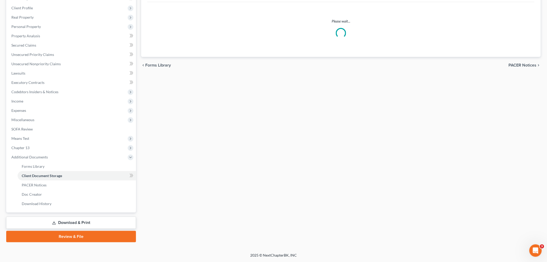
scroll to position [78, 0]
select select "5"
select select "1"
select select "2"
select select "6"
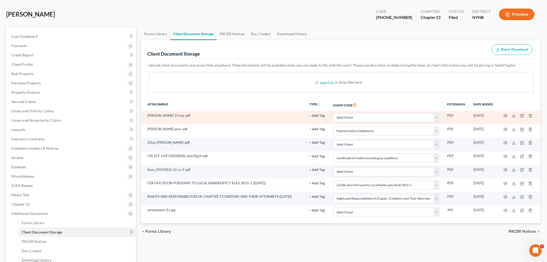
scroll to position [57, 0]
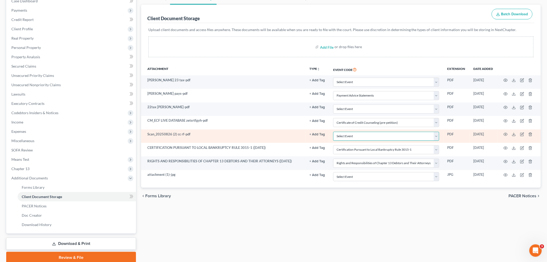
click at [382, 138] on select "Select Event Application to Have the Filing Fee Waived Certificate of Credit Co…" at bounding box center [386, 136] width 106 height 9
click at [513, 134] on icon at bounding box center [514, 134] width 4 height 4
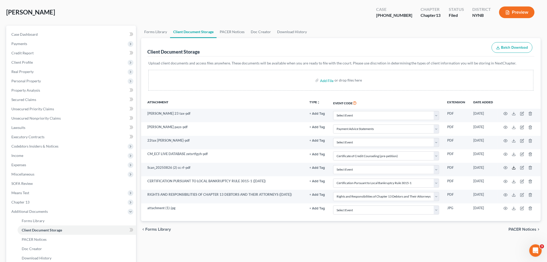
scroll to position [0, 0]
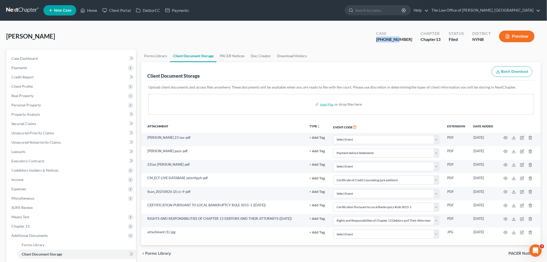
drag, startPoint x: 410, startPoint y: 38, endPoint x: 389, endPoint y: 39, distance: 20.7
click at [389, 39] on div "Case 25-10986-1" at bounding box center [394, 36] width 44 height 15
copy div "25-10986-"
